Goal: Check status: Check status

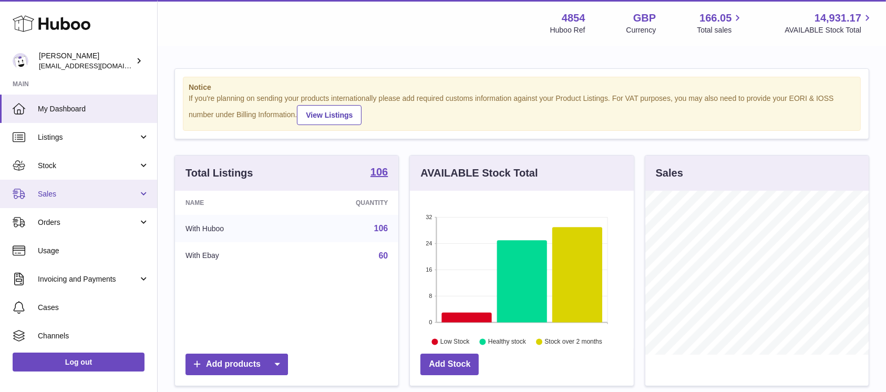
click at [91, 195] on span "Sales" at bounding box center [88, 194] width 100 height 10
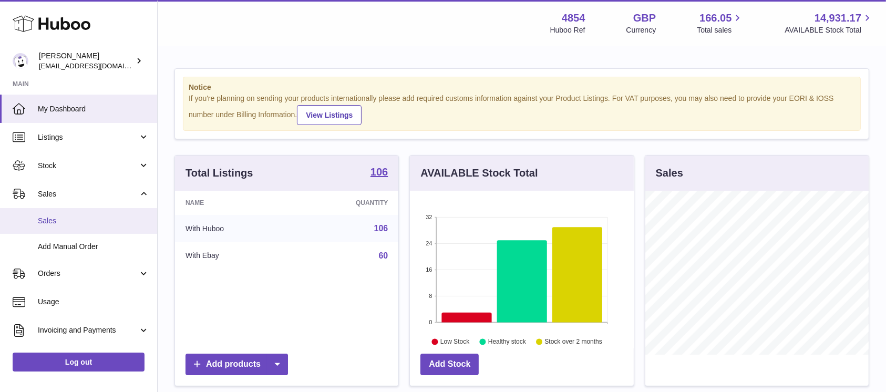
click at [84, 214] on link "Sales" at bounding box center [78, 221] width 157 height 26
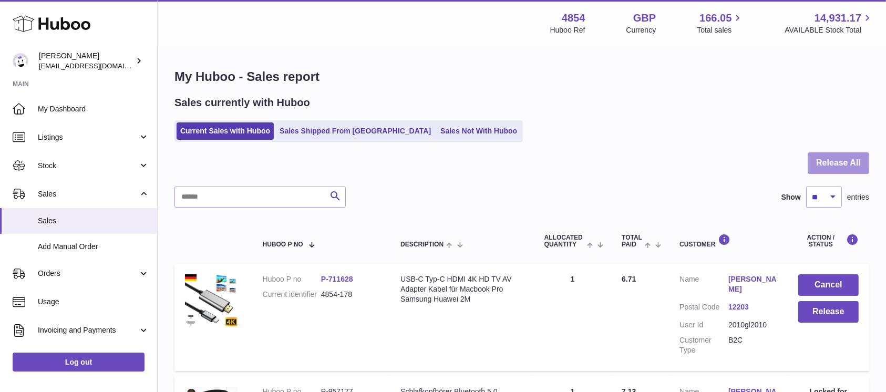
click at [815, 160] on button "Release All" at bounding box center [837, 163] width 61 height 22
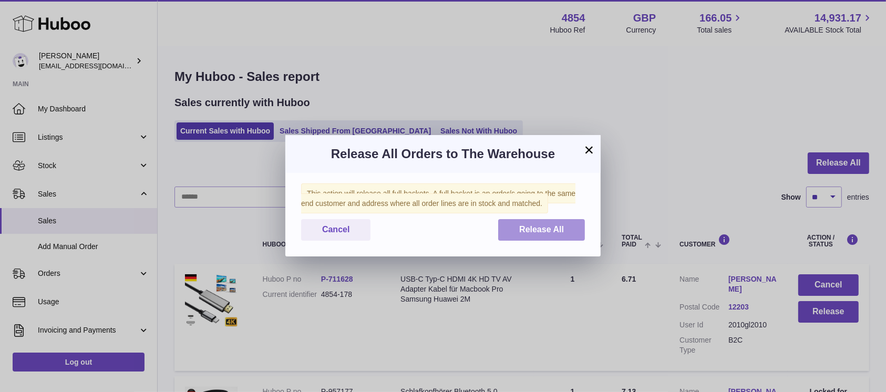
click at [555, 227] on span "Release All" at bounding box center [541, 229] width 45 height 9
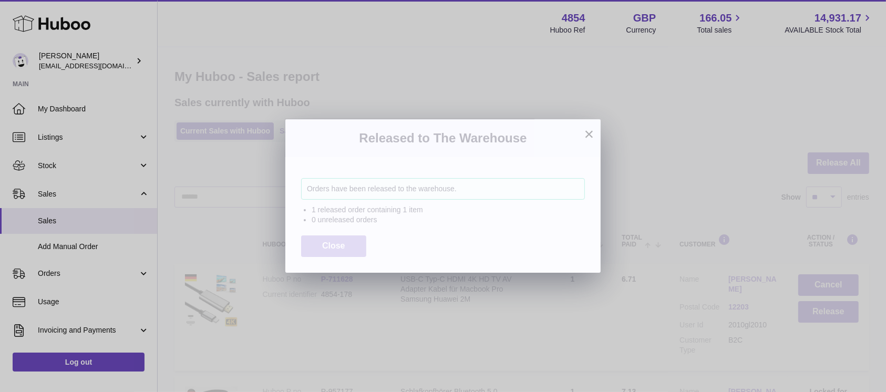
click at [340, 252] on button "Close" at bounding box center [333, 246] width 65 height 22
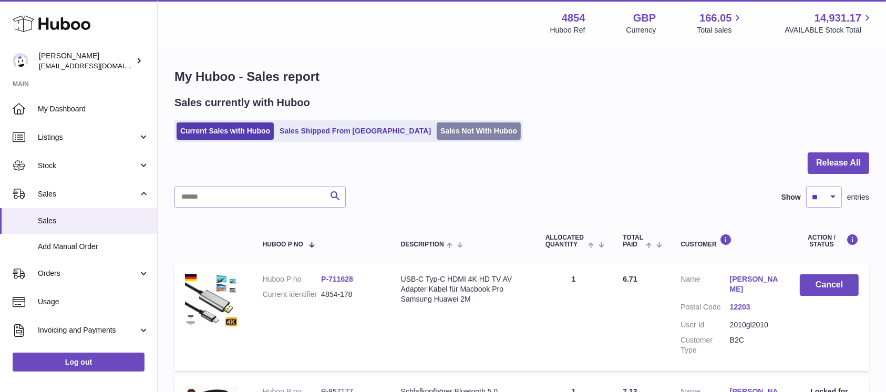
click at [453, 137] on link "Sales Not With Huboo" at bounding box center [478, 130] width 84 height 17
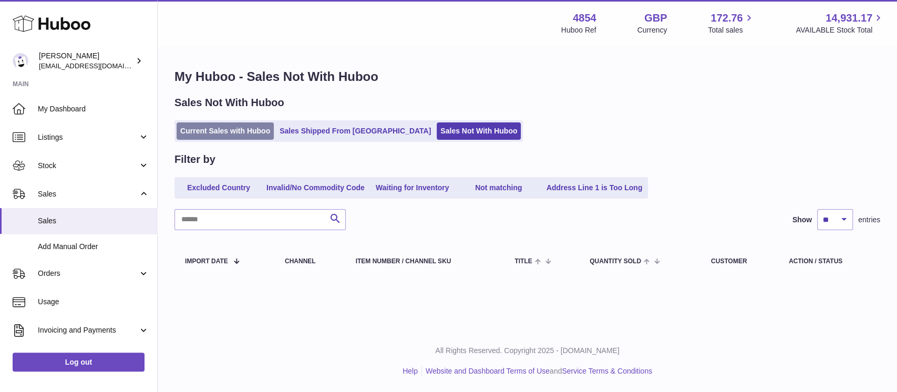
click at [253, 123] on link "Current Sales with Huboo" at bounding box center [224, 130] width 97 height 17
